Goal: Task Accomplishment & Management: Manage account settings

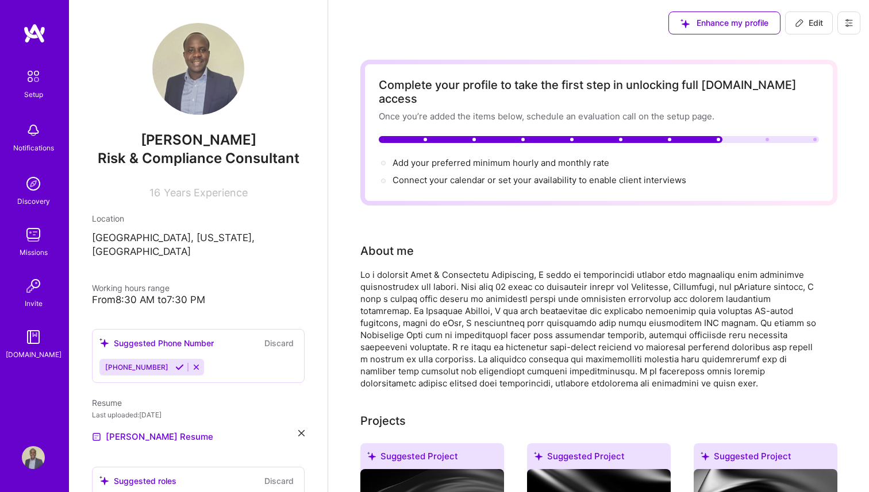
click at [41, 78] on img at bounding box center [33, 76] width 24 height 24
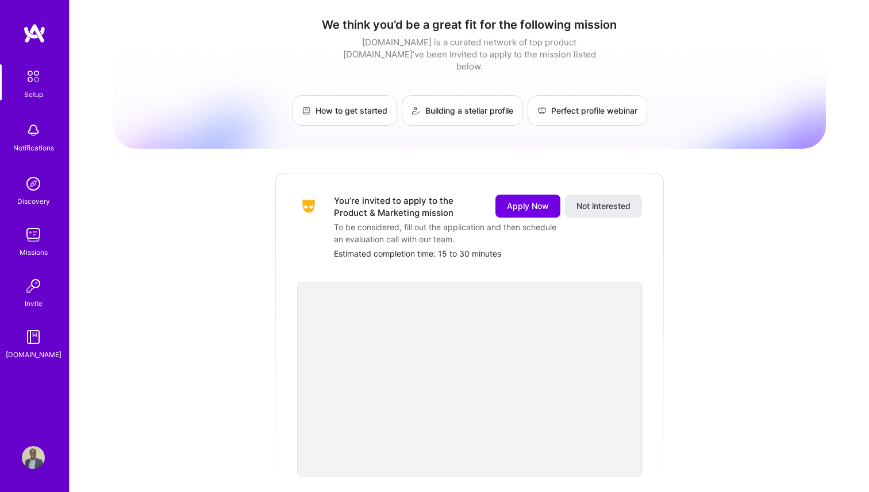
click at [36, 461] on img at bounding box center [33, 457] width 23 height 23
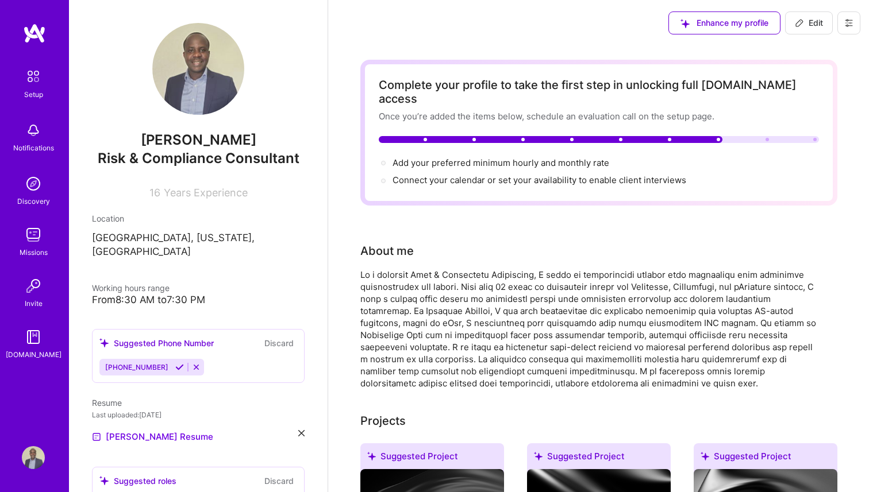
click at [846, 26] on icon at bounding box center [848, 22] width 9 height 9
click at [792, 115] on button "Log Out" at bounding box center [817, 107] width 86 height 29
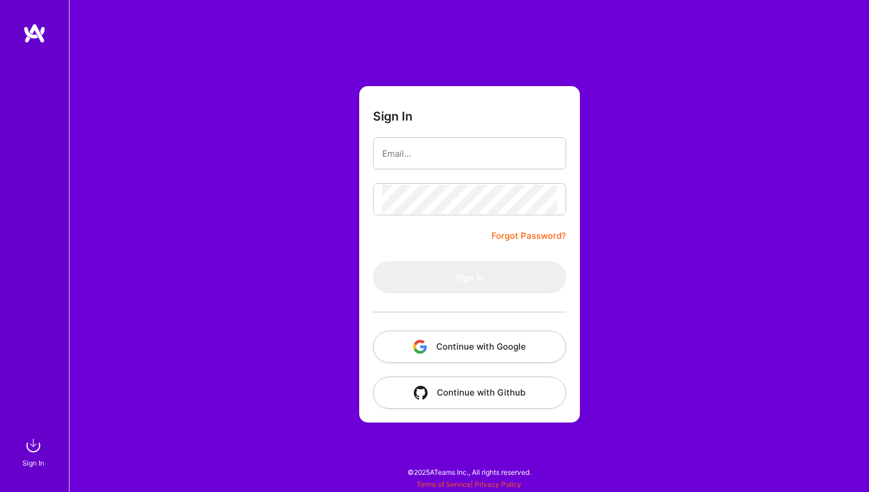
click at [431, 343] on button "Continue with Google" at bounding box center [469, 347] width 193 height 32
